Goal: Navigation & Orientation: Find specific page/section

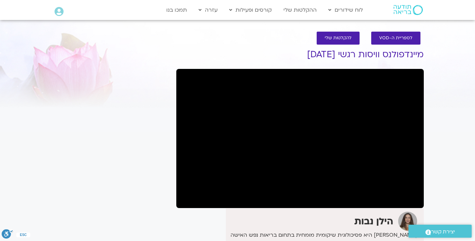
click at [404, 9] on img at bounding box center [408, 10] width 29 height 10
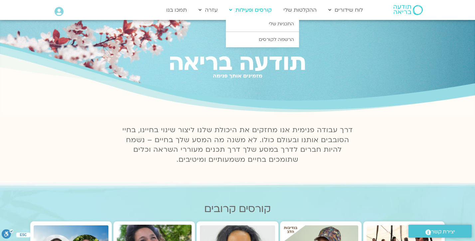
click at [256, 10] on link "קורסים ופעילות" at bounding box center [250, 10] width 49 height 13
click at [264, 22] on link "התכניות שלי" at bounding box center [262, 23] width 73 height 15
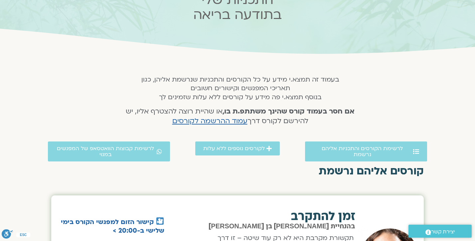
scroll to position [84, 0]
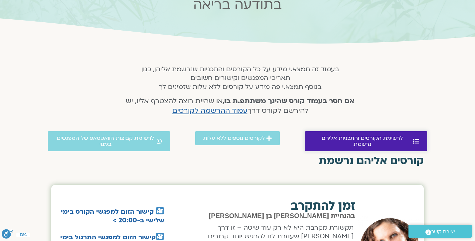
click at [332, 139] on span "לרשימת הקורסים והתכניות אליהם נרשמת" at bounding box center [362, 141] width 98 height 12
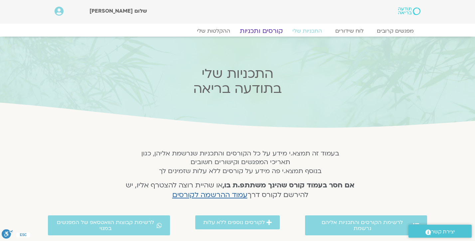
click at [269, 31] on link "קורסים ותכניות" at bounding box center [261, 31] width 59 height 8
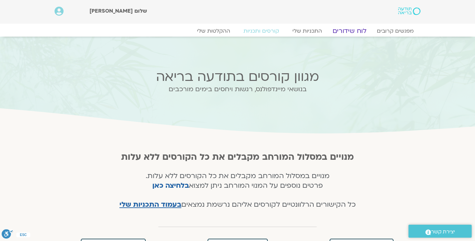
click at [352, 30] on link "לוח שידורים" at bounding box center [350, 31] width 50 height 8
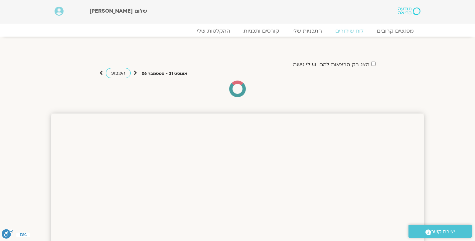
click at [390, 35] on div "מפגשים קרובים לוח שידורים התכניות שלי קורסים ותכניות ההקלטות שלי מפגשים קרובים …" at bounding box center [237, 33] width 373 height 12
click at [389, 29] on link "מפגשים קרובים" at bounding box center [395, 31] width 60 height 8
